Goal: Communication & Community: Ask a question

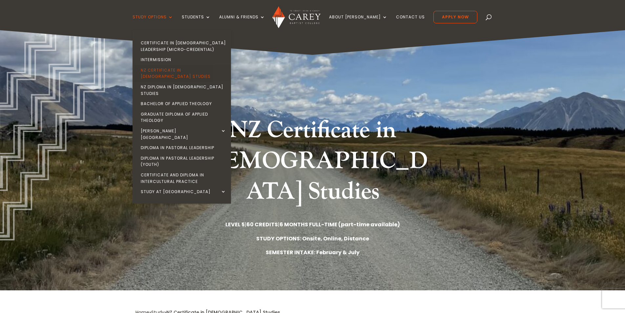
click at [185, 70] on link "NZ Certificate in [DEMOGRAPHIC_DATA] Studies" at bounding box center [183, 73] width 98 height 17
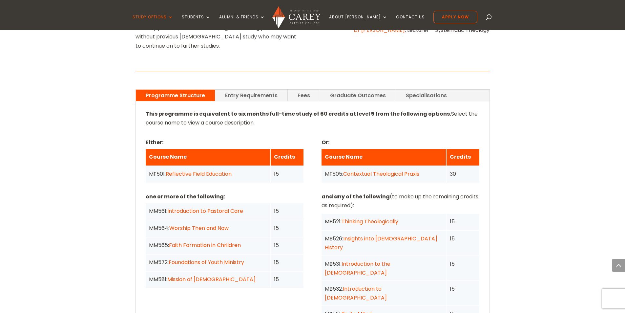
scroll to position [460, 0]
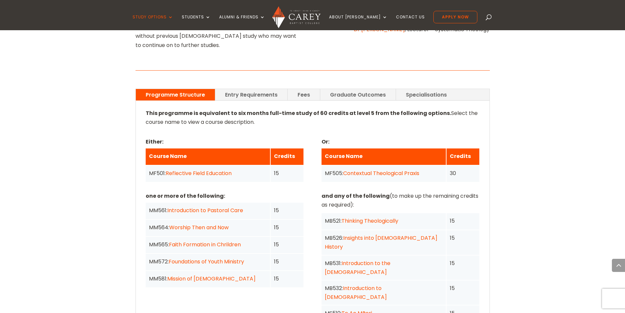
click at [297, 89] on link "Fees" at bounding box center [304, 94] width 32 height 11
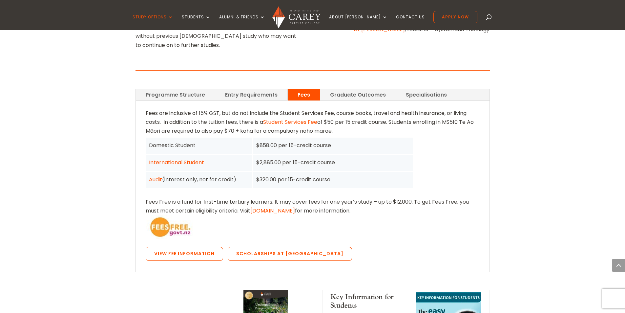
click at [180, 89] on link "Programme Structure" at bounding box center [175, 94] width 79 height 11
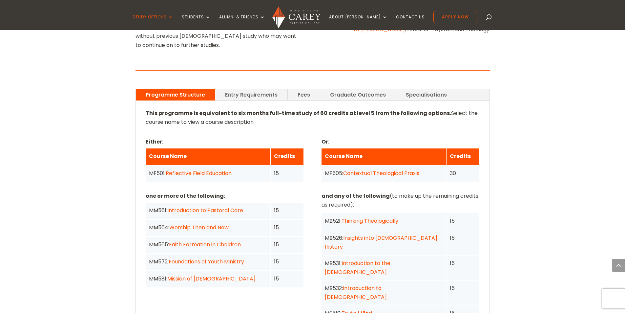
click at [244, 89] on link "Entry Requirements" at bounding box center [251, 94] width 72 height 11
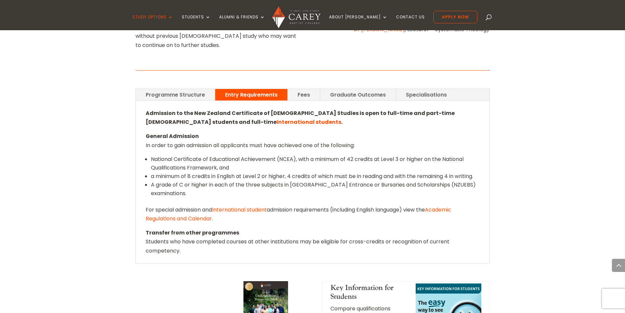
click at [309, 89] on link "Fees" at bounding box center [304, 94] width 32 height 11
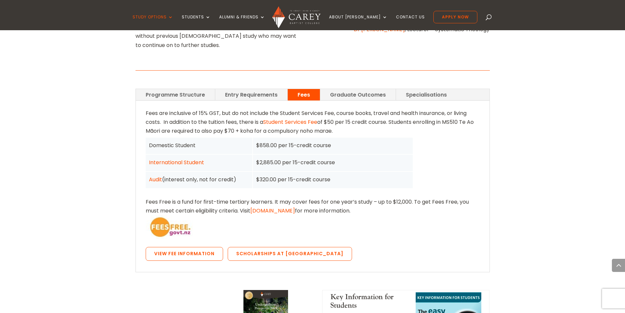
drag, startPoint x: 200, startPoint y: 71, endPoint x: 466, endPoint y: 91, distance: 266.6
click at [466, 109] on div "Fees are inclusive of 15% GST, but do not include the Student Services Fee, cou…" at bounding box center [313, 186] width 334 height 155
click at [382, 109] on div "Fees are inclusive of 15% GST, but do not include the Student Services Fee, cou…" at bounding box center [313, 186] width 334 height 155
drag, startPoint x: 261, startPoint y: 104, endPoint x: 339, endPoint y: 110, distance: 78.7
click at [339, 138] on div "$858.00 per 15-credit course" at bounding box center [333, 146] width 160 height 16
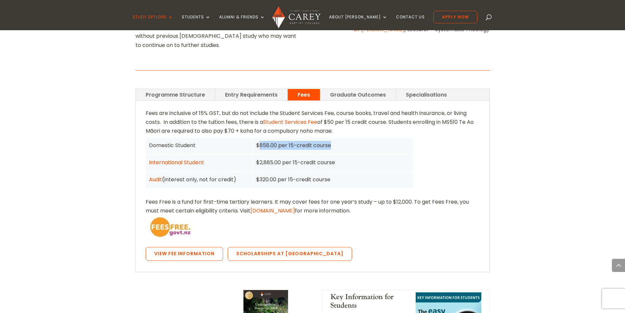
click at [367, 138] on div "$858.00 per 15-credit course" at bounding box center [333, 146] width 160 height 16
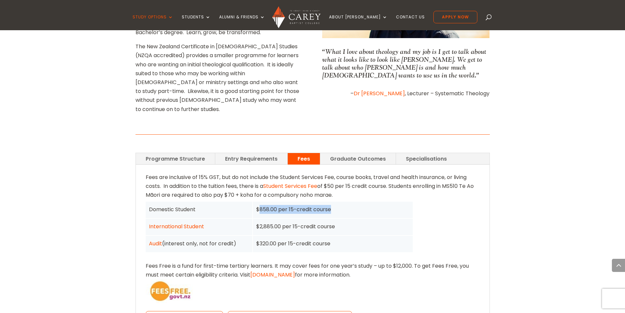
scroll to position [394, 0]
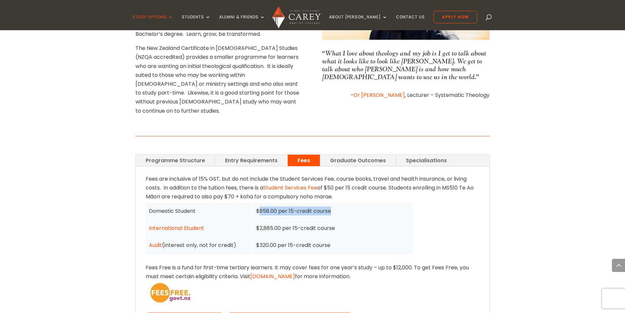
click at [354, 155] on link "Graduate Outcomes" at bounding box center [357, 160] width 75 height 11
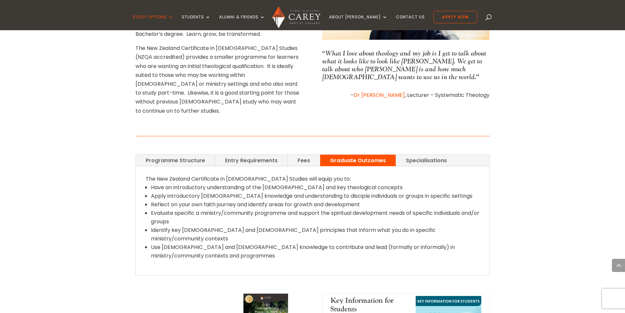
click at [401, 155] on link "Specialisations" at bounding box center [426, 160] width 61 height 11
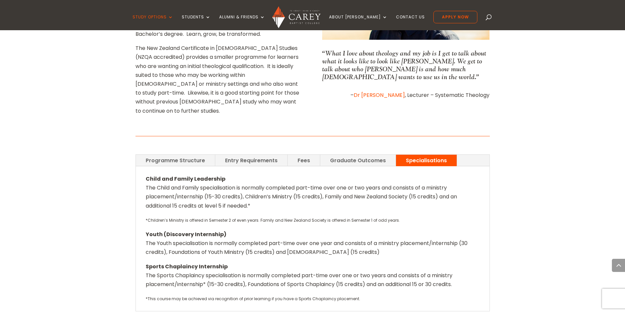
click at [164, 155] on link "Programme Structure" at bounding box center [175, 160] width 79 height 11
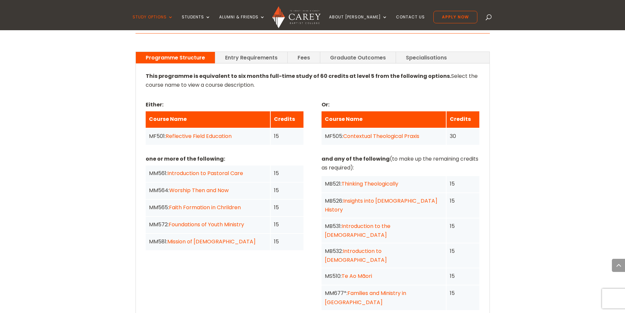
scroll to position [492, 0]
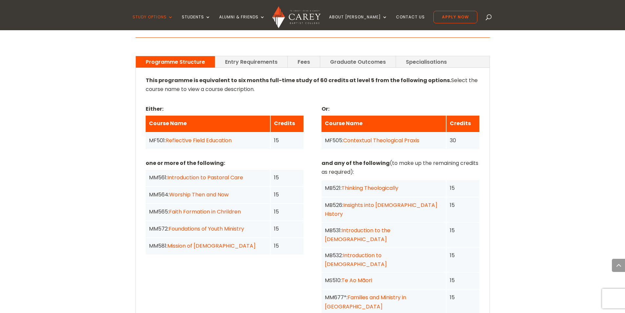
click at [212, 137] on link "Reflective Field Education" at bounding box center [199, 141] width 66 height 8
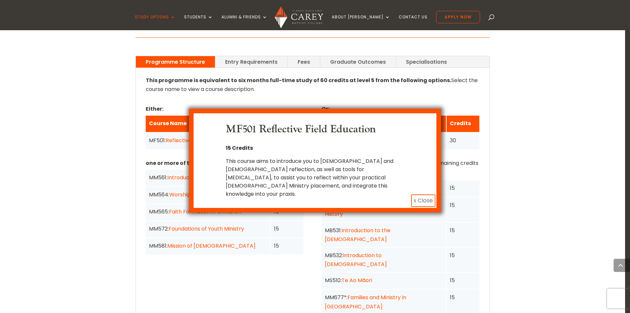
click at [114, 130] on div "MF501 Reflective Field Education 15 Credits This course aims to introduce you t…" at bounding box center [315, 156] width 630 height 313
click at [415, 194] on button "x Close" at bounding box center [423, 200] width 24 height 12
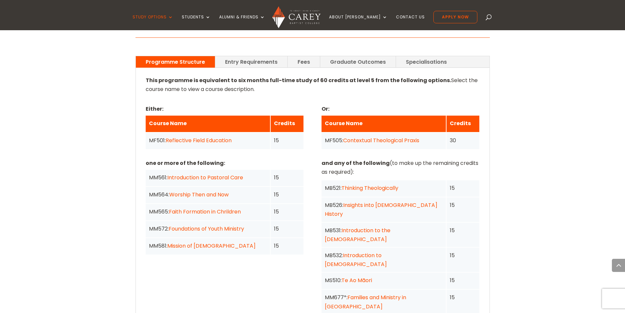
scroll to position [558, 0]
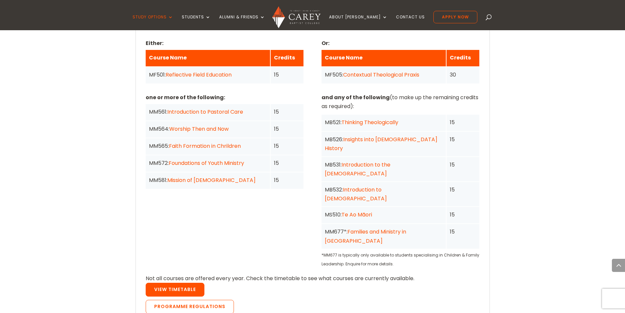
click at [168, 283] on link "View Timetable" at bounding box center [175, 290] width 59 height 14
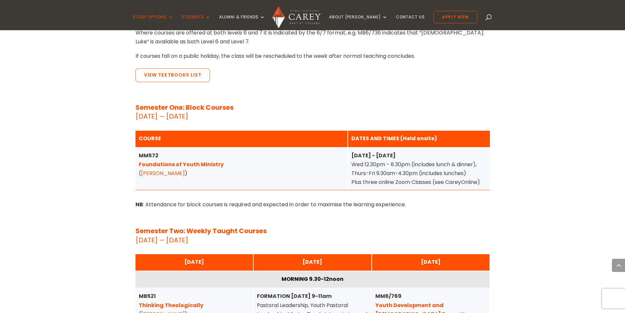
scroll to position [591, 0]
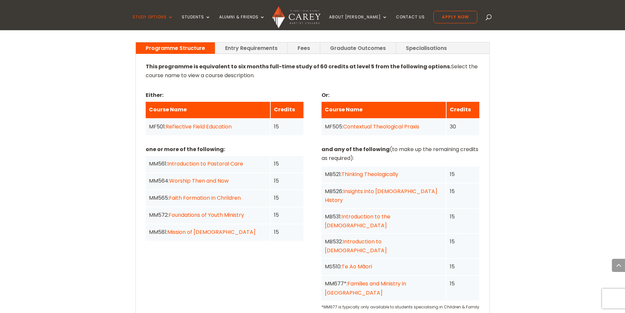
scroll to position [489, 0]
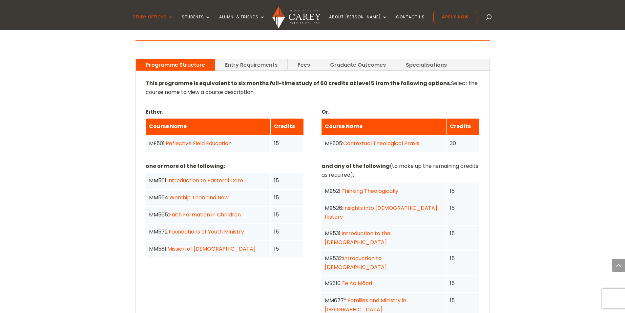
click at [203, 194] on link "Worship Then and Now" at bounding box center [198, 198] width 59 height 8
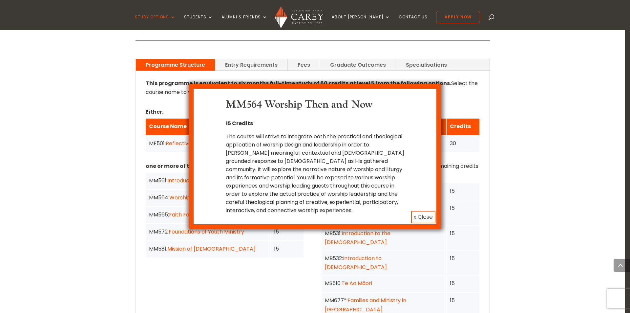
click at [420, 216] on button "x Close" at bounding box center [423, 217] width 24 height 12
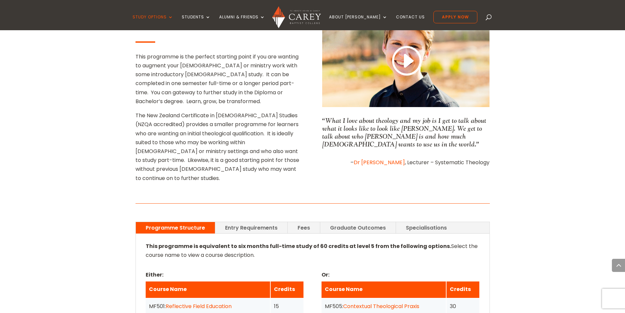
scroll to position [325, 0]
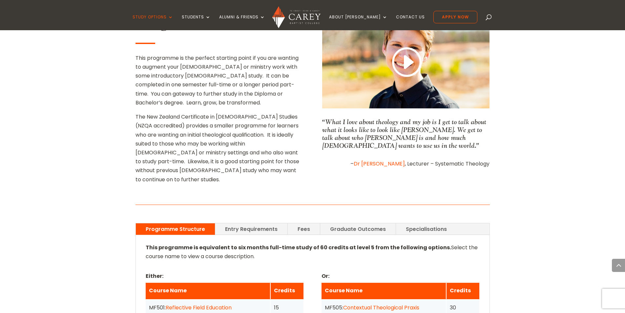
click at [254, 223] on link "Entry Requirements" at bounding box center [251, 228] width 72 height 11
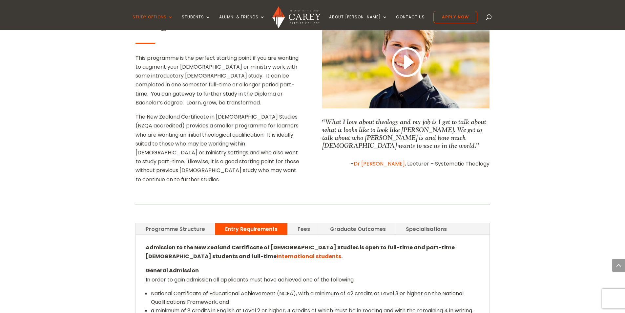
click at [310, 223] on link "Fees" at bounding box center [304, 228] width 32 height 11
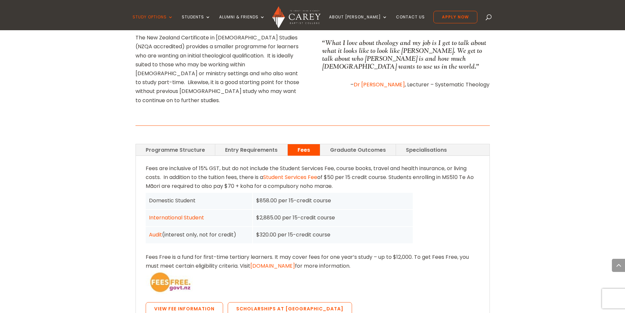
scroll to position [424, 0]
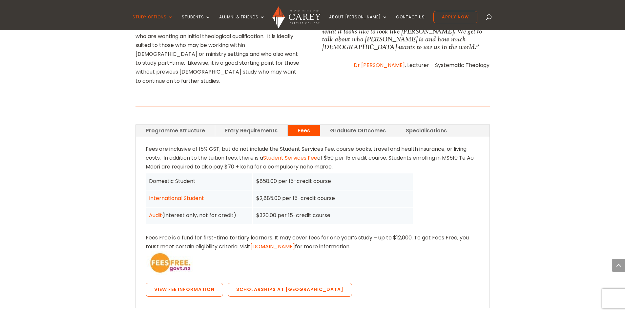
click at [160, 125] on link "Programme Structure" at bounding box center [175, 130] width 79 height 11
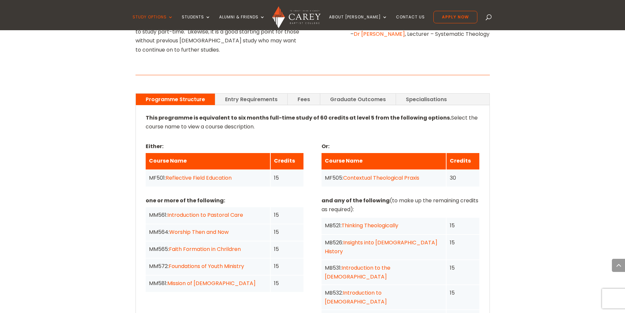
scroll to position [391, 0]
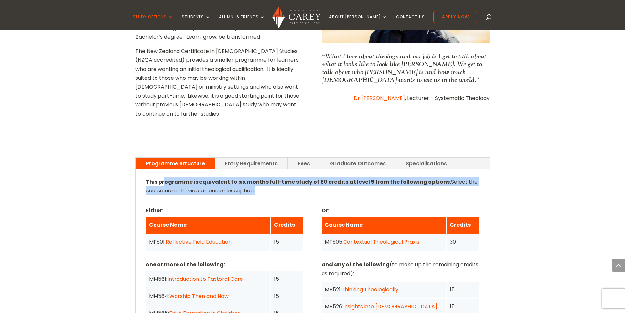
drag, startPoint x: 169, startPoint y: 143, endPoint x: 346, endPoint y: 157, distance: 177.4
click at [346, 195] on p at bounding box center [313, 197] width 334 height 5
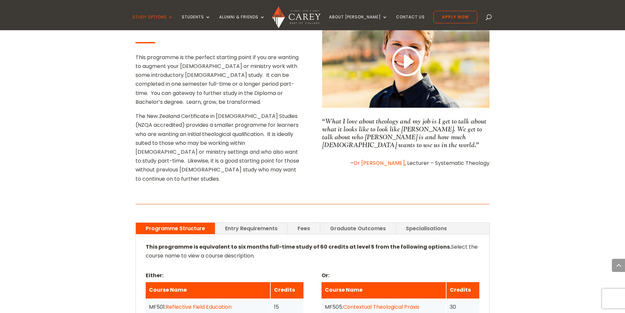
scroll to position [325, 0]
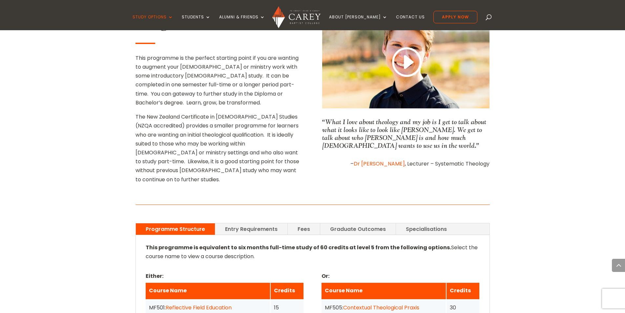
click at [301, 223] on link "Fees" at bounding box center [304, 228] width 32 height 11
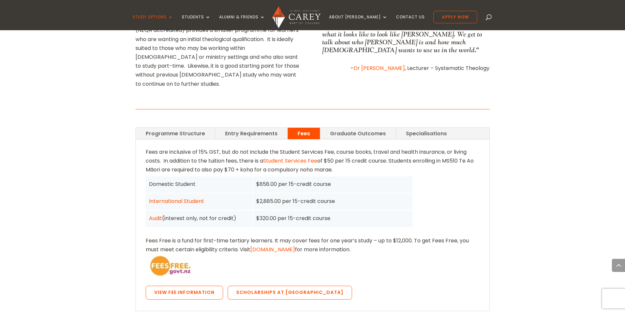
scroll to position [424, 0]
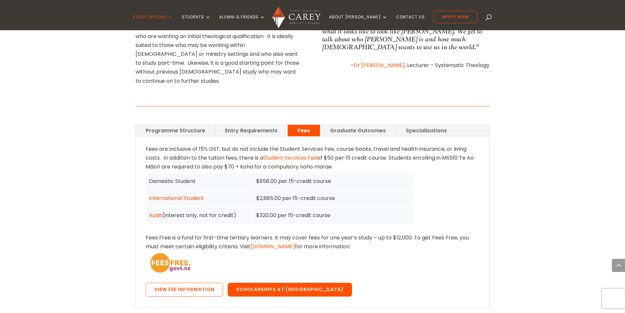
click at [283, 283] on link "Scholarships at [GEOGRAPHIC_DATA]" at bounding box center [290, 290] width 124 height 14
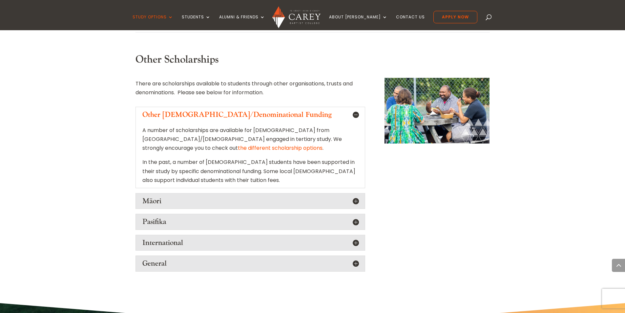
scroll to position [656, 0]
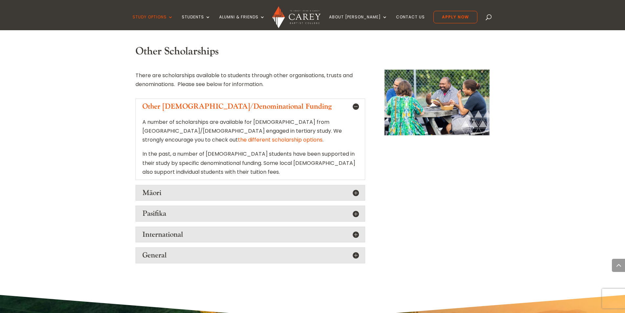
click at [181, 230] on h5 "International" at bounding box center [250, 234] width 216 height 9
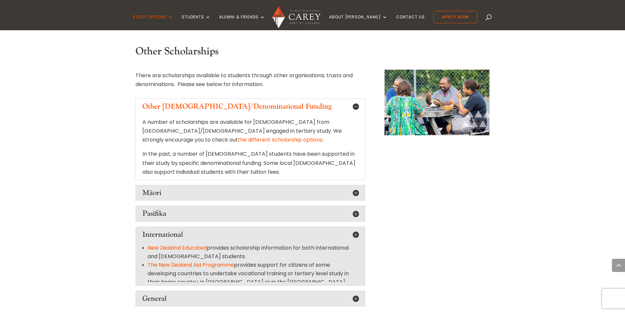
click at [181, 230] on h5 "International" at bounding box center [250, 234] width 216 height 9
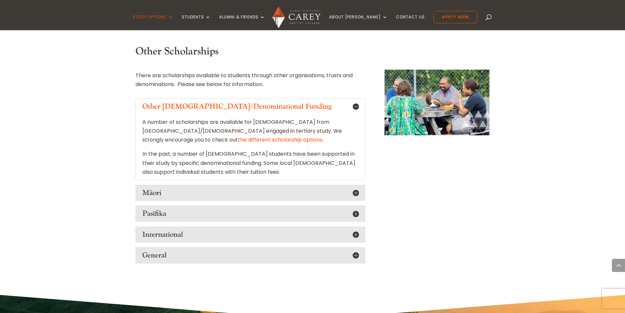
click at [187, 251] on h5 "General" at bounding box center [250, 255] width 216 height 9
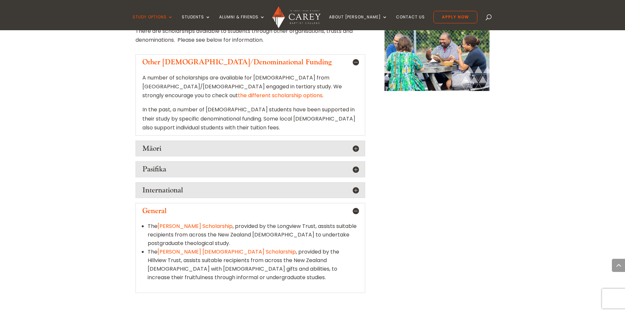
scroll to position [689, 0]
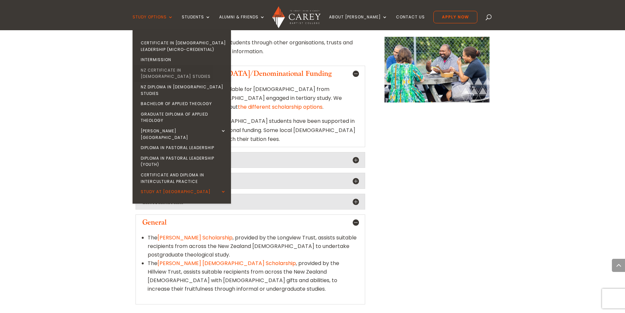
click at [170, 71] on link "NZ Certificate in [DEMOGRAPHIC_DATA] Studies" at bounding box center [183, 73] width 98 height 17
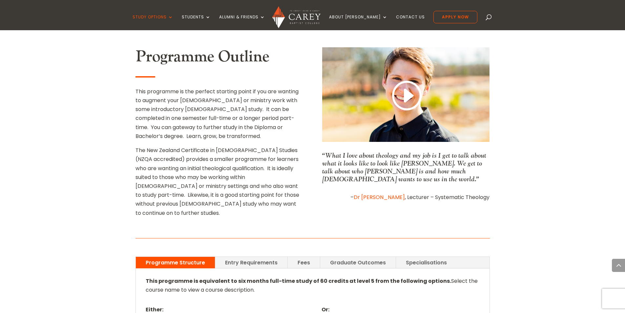
scroll to position [197, 0]
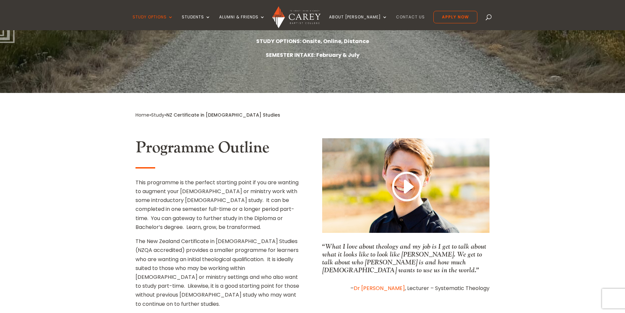
click at [400, 17] on link "Contact Us" at bounding box center [410, 22] width 29 height 15
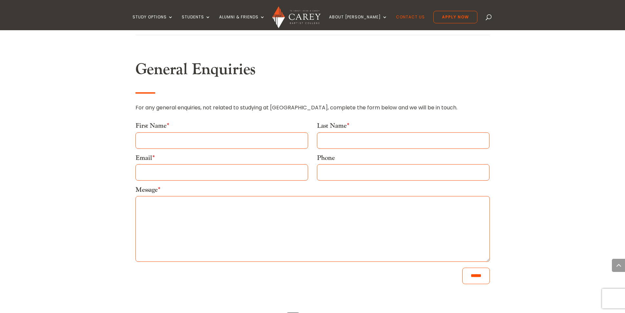
scroll to position [328, 0]
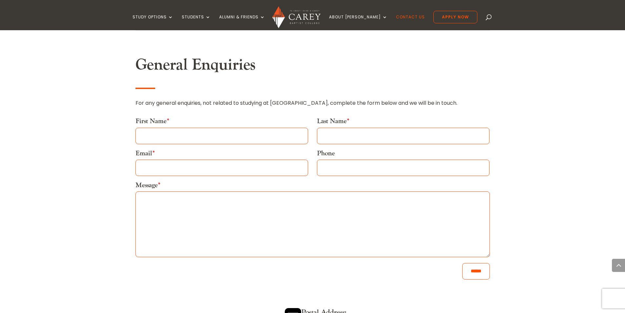
click at [184, 139] on input "First Name *" at bounding box center [222, 136] width 173 height 16
type input "****"
click at [324, 134] on input "Last Name *" at bounding box center [403, 136] width 173 height 16
type input "*****"
click at [157, 166] on input "Email *" at bounding box center [222, 168] width 173 height 16
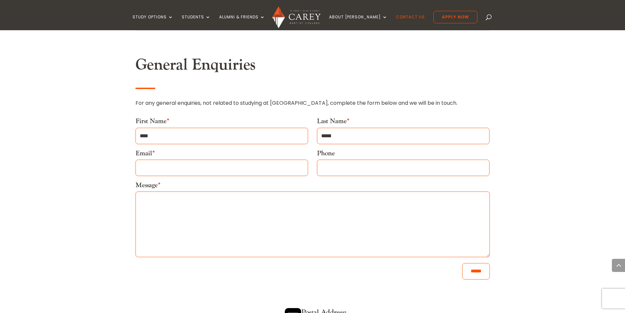
type input "**********"
click at [365, 163] on input "Phone" at bounding box center [403, 168] width 173 height 16
type input "**********"
click at [154, 199] on textarea "Message *" at bounding box center [313, 224] width 354 height 66
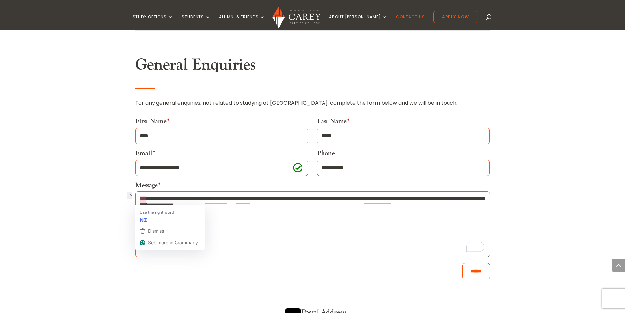
drag, startPoint x: 230, startPoint y: 199, endPoint x: 130, endPoint y: 198, distance: 99.8
click at [130, 198] on div "Home » Contact Us Studying at [GEOGRAPHIC_DATA] Check out our Study and Program…" at bounding box center [312, 197] width 625 height 632
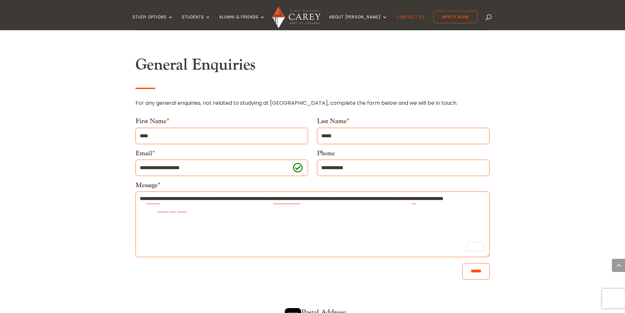
drag, startPoint x: 214, startPoint y: 200, endPoint x: 233, endPoint y: 201, distance: 19.4
click at [233, 201] on textarea "**********" at bounding box center [313, 224] width 354 height 66
paste textarea "**********"
drag, startPoint x: 204, startPoint y: 200, endPoint x: 214, endPoint y: 199, distance: 10.2
click at [214, 199] on textarea "**********" at bounding box center [313, 224] width 354 height 66
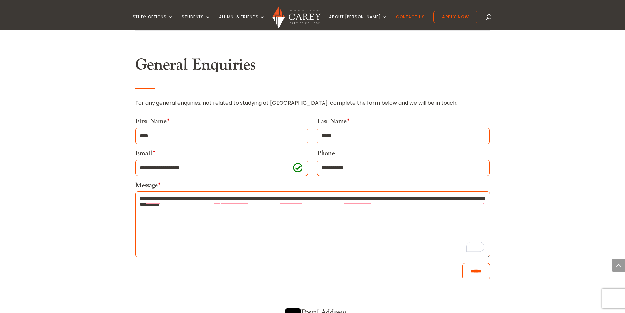
type textarea "**********"
